Goal: Information Seeking & Learning: Learn about a topic

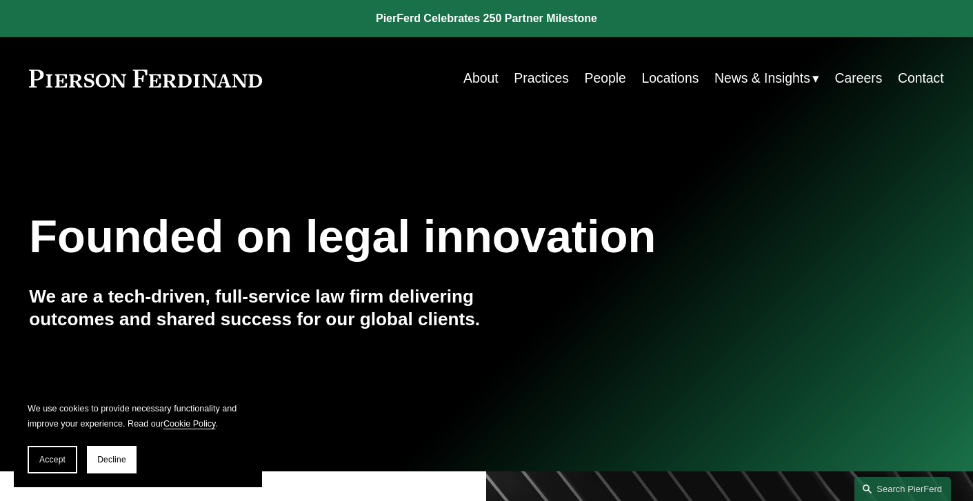
click at [541, 82] on link "Practices" at bounding box center [541, 78] width 55 height 27
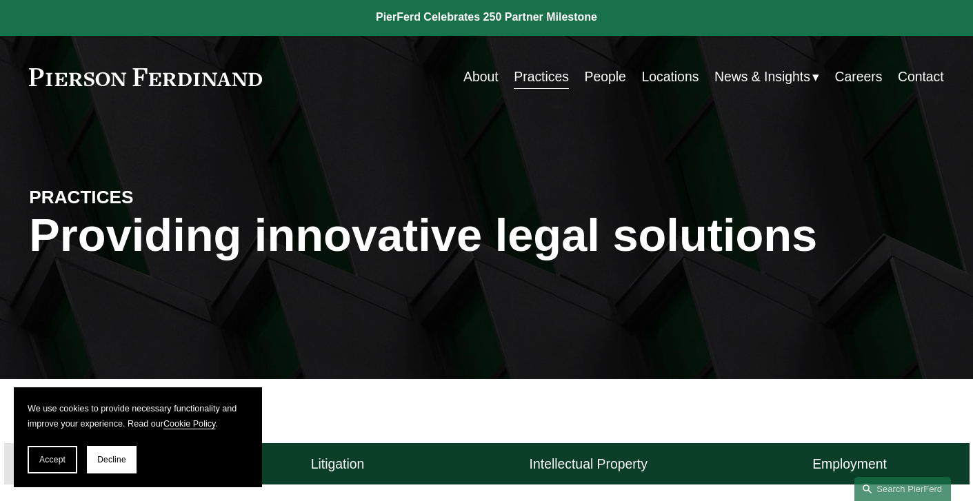
scroll to position [3, 0]
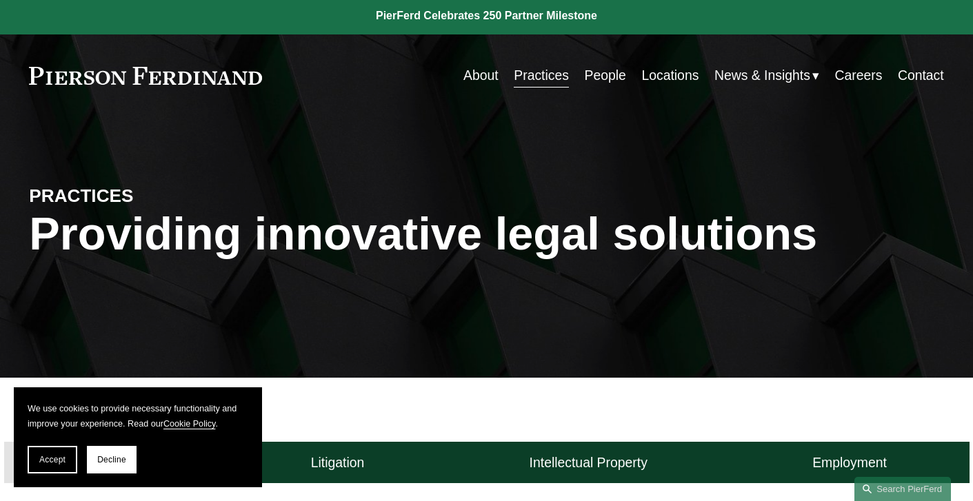
click at [906, 78] on link "Contact" at bounding box center [921, 75] width 46 height 27
click at [466, 74] on link "About" at bounding box center [481, 75] width 35 height 27
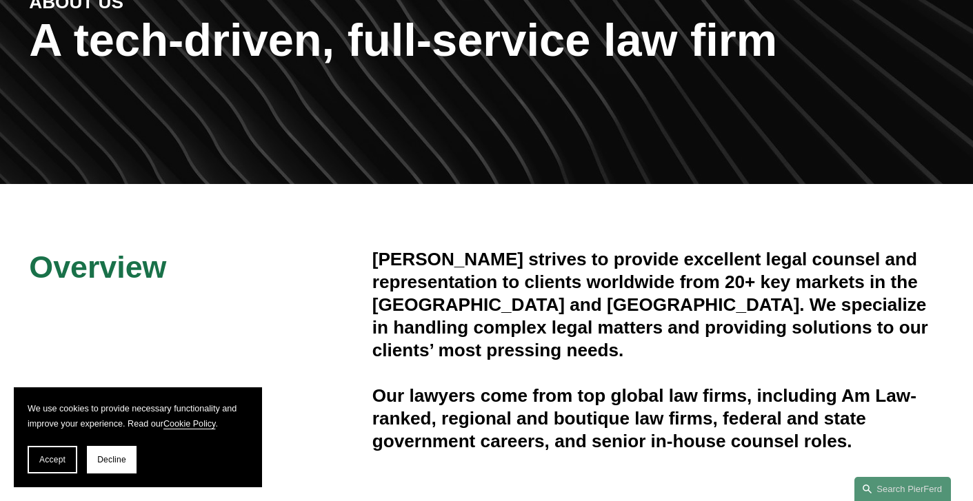
scroll to position [259, 0]
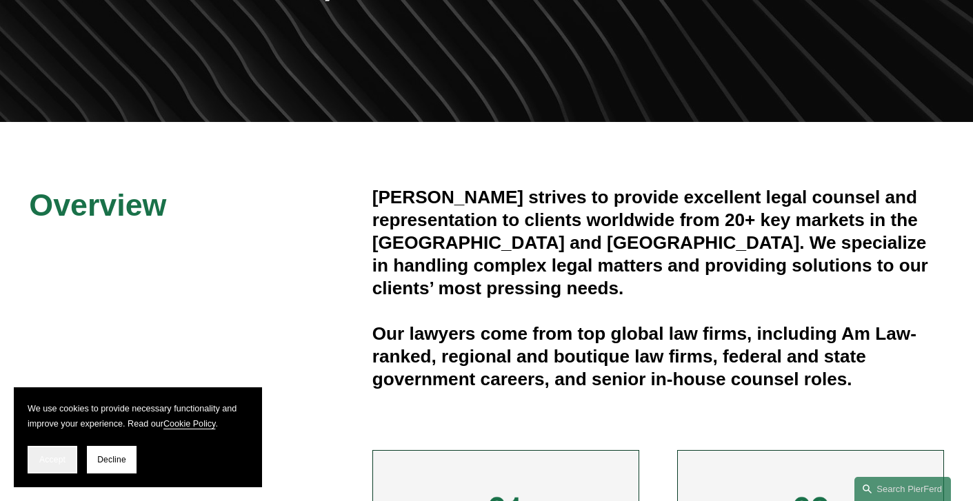
click at [61, 462] on span "Accept" at bounding box center [52, 460] width 26 height 10
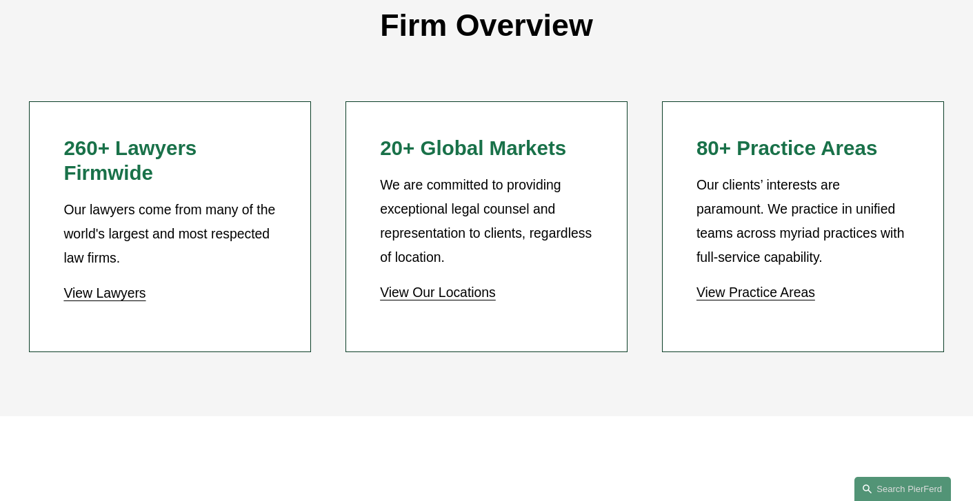
scroll to position [1202, 0]
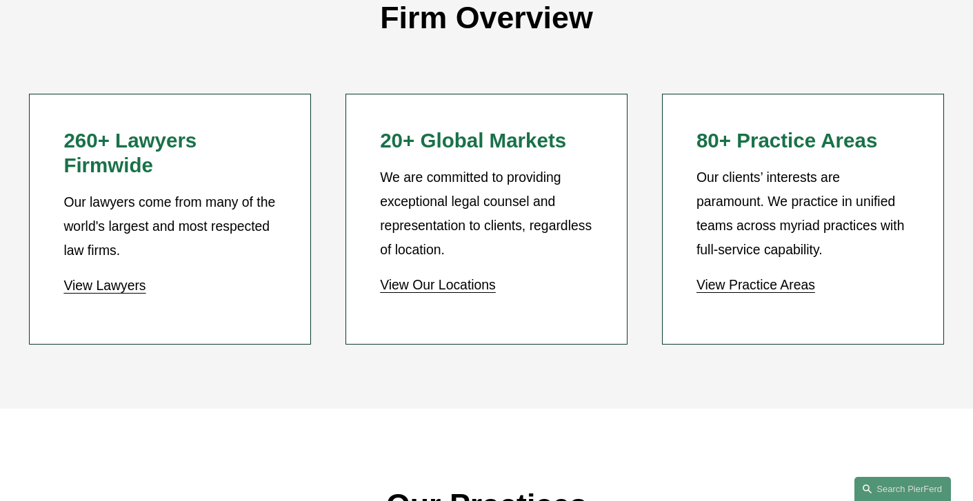
click at [740, 282] on link "View Practice Areas" at bounding box center [756, 284] width 119 height 15
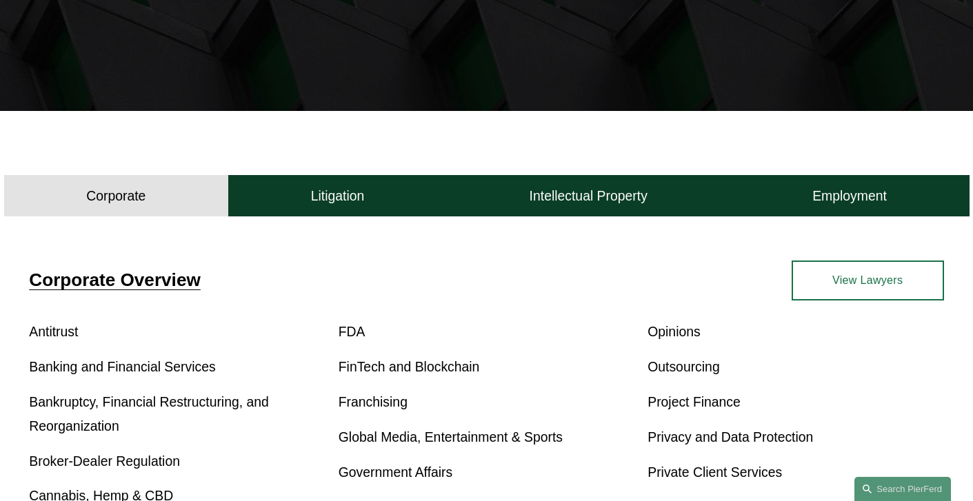
scroll to position [373, 0]
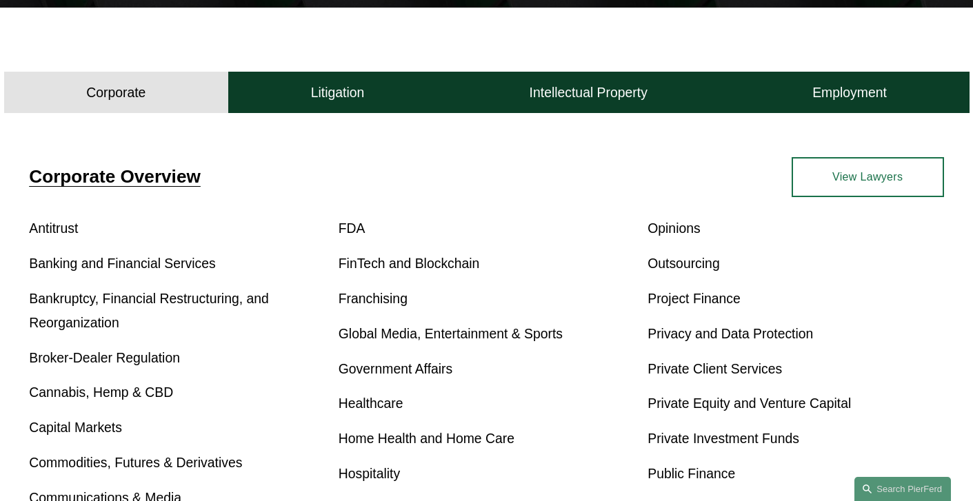
click at [383, 298] on link "Franchising" at bounding box center [373, 298] width 69 height 15
